Goal: Find specific page/section: Find specific page/section

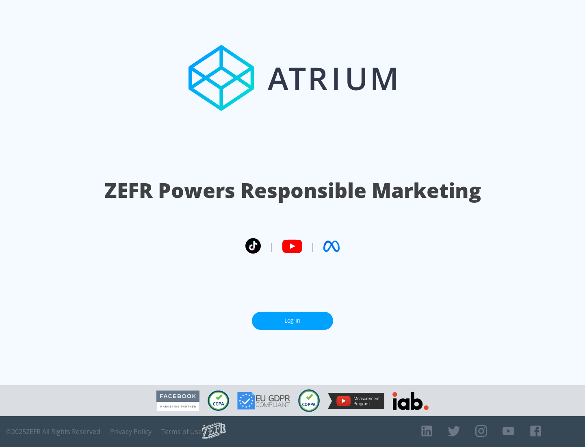
click at [293, 321] on link "Log In" at bounding box center [292, 321] width 81 height 18
